Goal: Find specific page/section: Find specific page/section

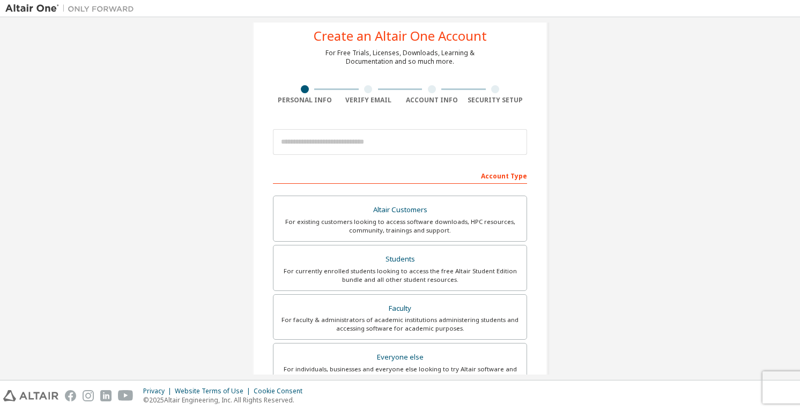
scroll to position [32, 0]
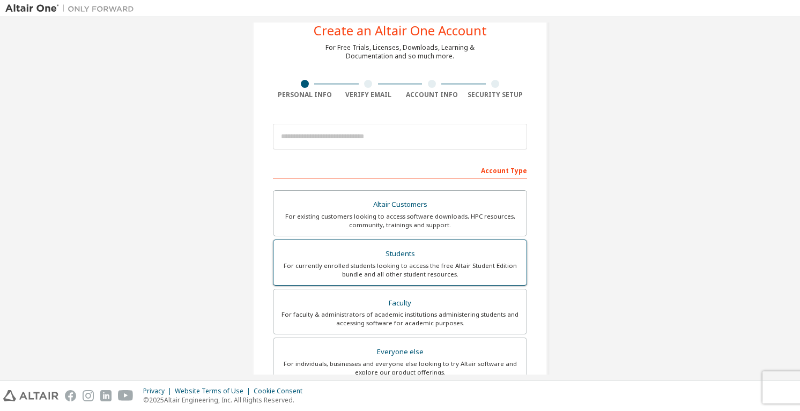
click at [365, 283] on label "Students For currently enrolled students looking to access the free Altair Stud…" at bounding box center [400, 263] width 254 height 46
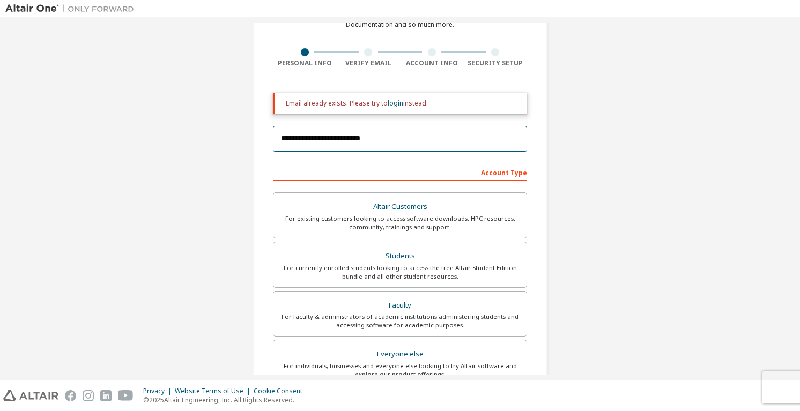
scroll to position [59, 0]
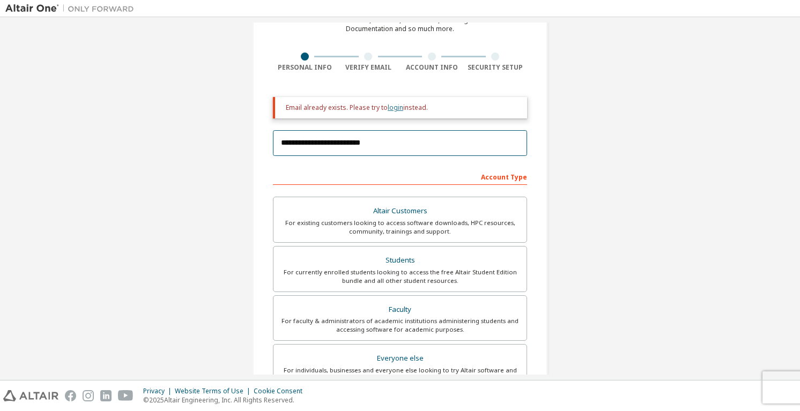
type input "**********"
click at [390, 109] on link "login" at bounding box center [396, 107] width 16 height 9
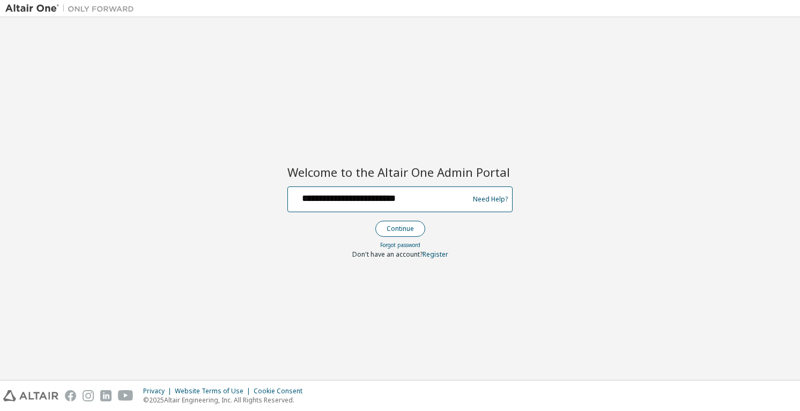
type input "**********"
click at [397, 221] on button "Continue" at bounding box center [400, 229] width 50 height 16
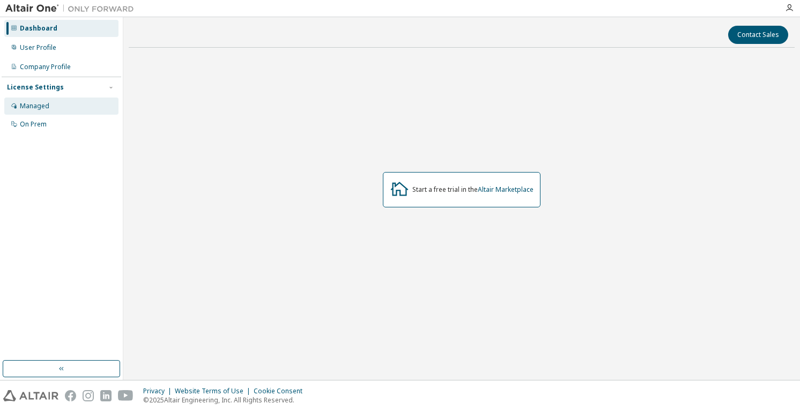
click at [83, 108] on div "Managed" at bounding box center [61, 106] width 114 height 17
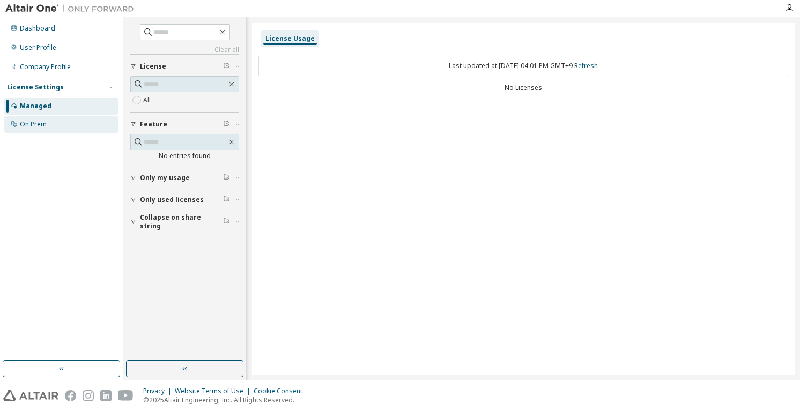
click at [57, 127] on div "On Prem" at bounding box center [61, 124] width 114 height 17
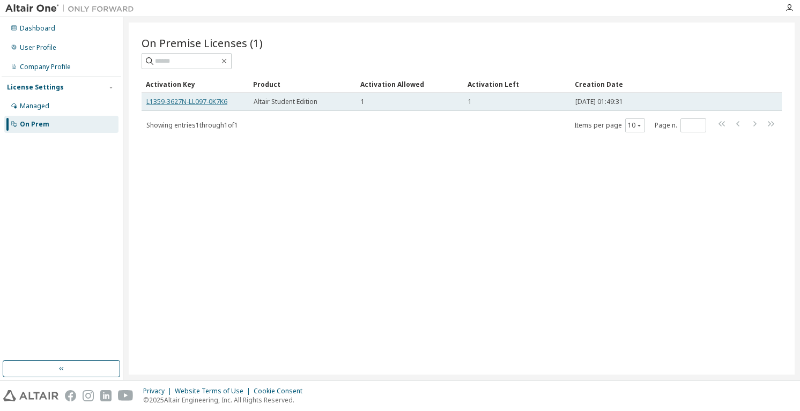
click at [190, 105] on link "L1359-3627N-LL097-0K7K6" at bounding box center [186, 101] width 81 height 9
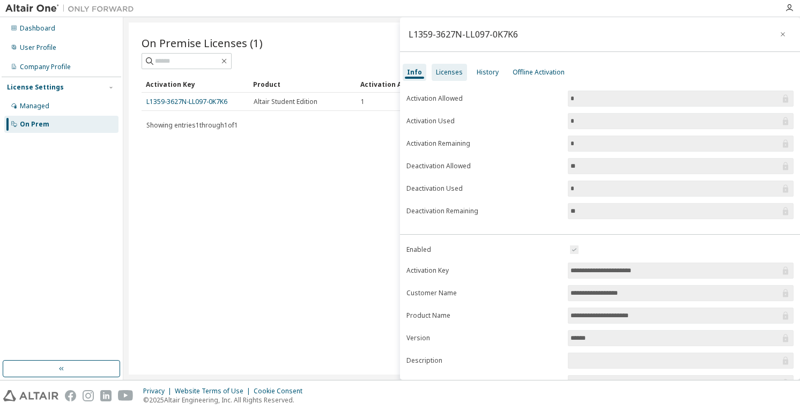
click at [452, 68] on div "Licenses" at bounding box center [449, 72] width 27 height 9
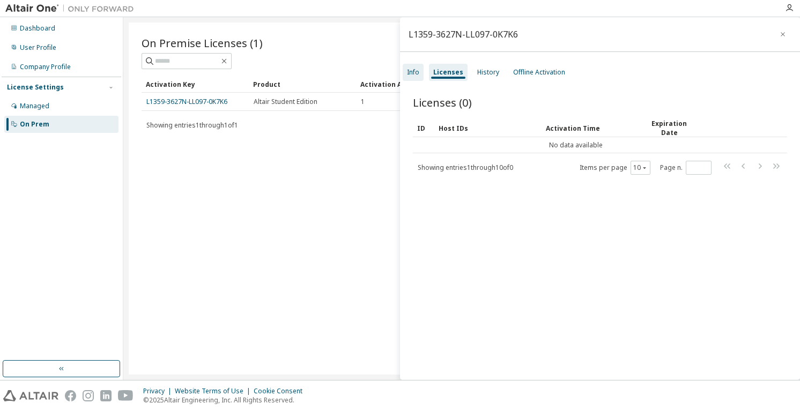
click at [417, 75] on div "Info" at bounding box center [413, 72] width 12 height 9
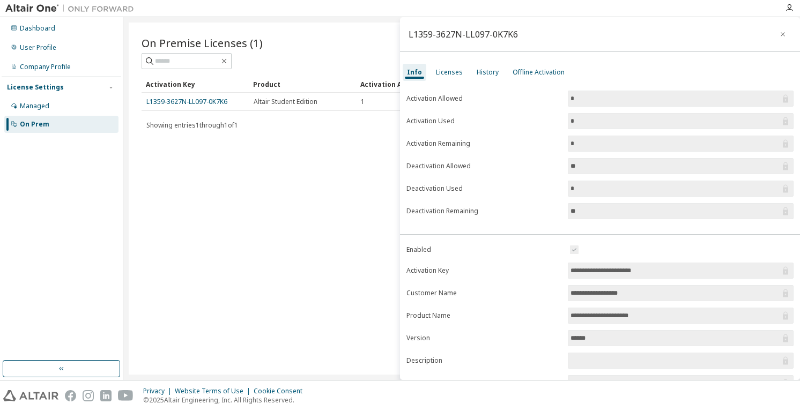
click at [312, 147] on div "On Premise Licenses (1) Clear Load Save Save As Field Operator Value Select fil…" at bounding box center [462, 199] width 666 height 352
click at [779, 34] on icon "button" at bounding box center [783, 34] width 8 height 9
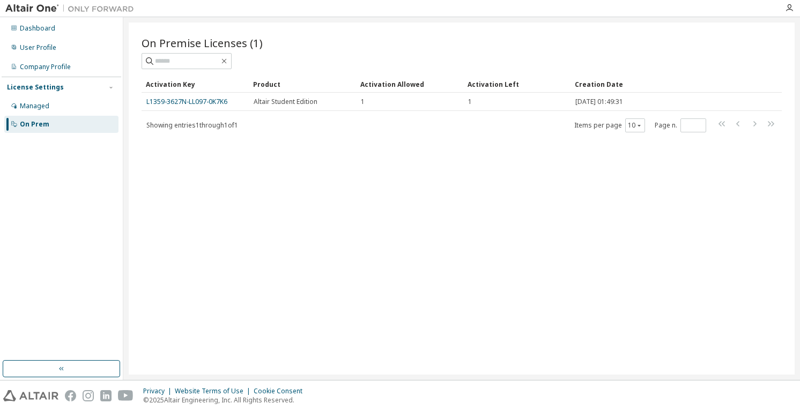
click at [483, 86] on div "Activation Left" at bounding box center [517, 84] width 99 height 17
